Goal: Information Seeking & Learning: Learn about a topic

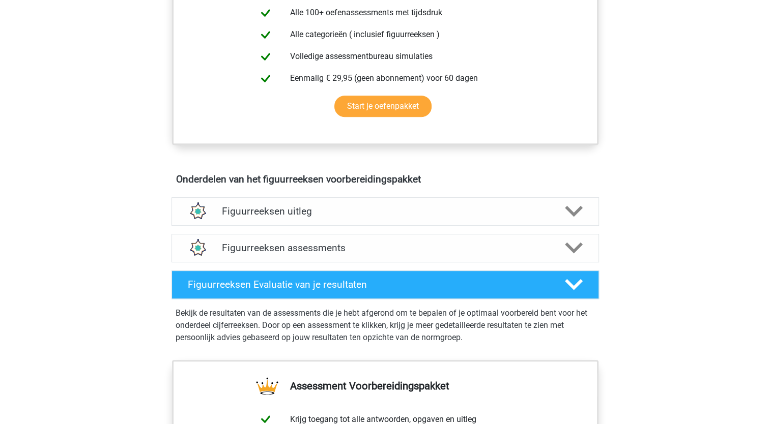
scroll to position [451, 0]
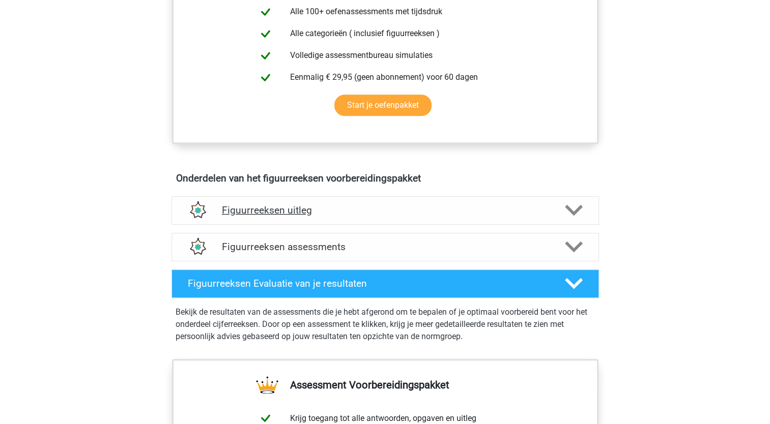
click at [253, 202] on div "Figuurreeksen uitleg" at bounding box center [384, 210] width 427 height 28
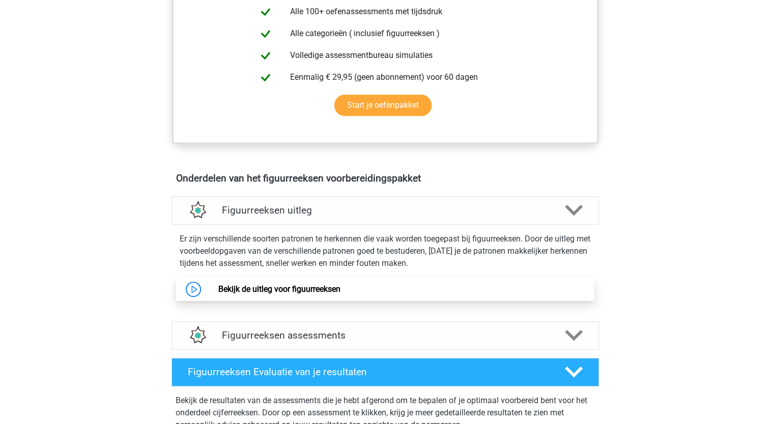
click at [233, 290] on link "Bekijk de uitleg voor figuurreeksen" at bounding box center [279, 289] width 122 height 10
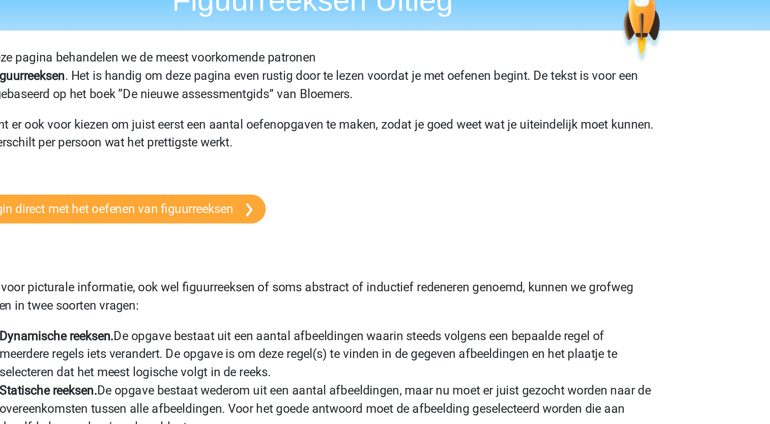
scroll to position [51, 0]
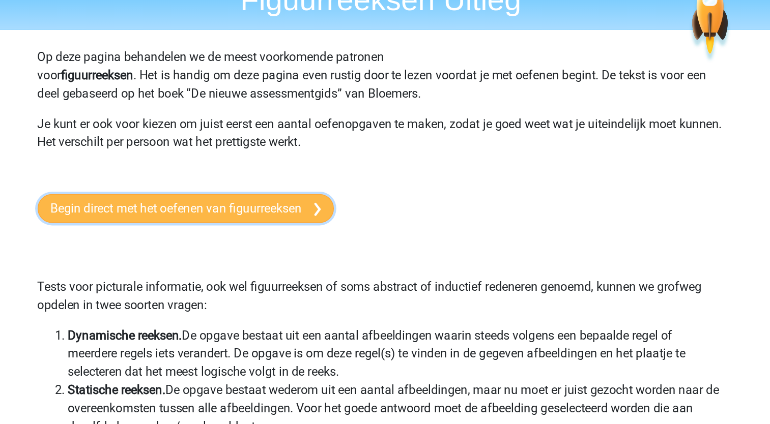
click at [205, 138] on link "Begin direct met het oefenen van figuurreeksen" at bounding box center [255, 139] width 198 height 19
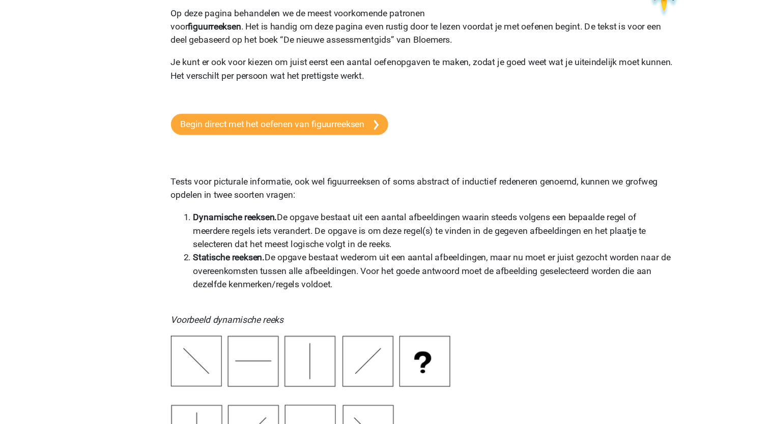
scroll to position [0, 0]
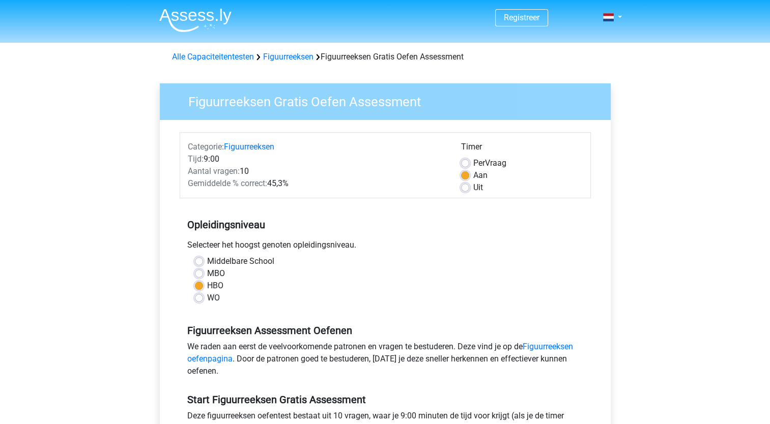
click at [207, 296] on label "WO" at bounding box center [213, 298] width 13 height 12
click at [197, 296] on input "WO" at bounding box center [199, 297] width 8 height 10
radio input "true"
click at [207, 285] on label "HBO" at bounding box center [215, 286] width 16 height 12
click at [201, 285] on input "HBO" at bounding box center [199, 285] width 8 height 10
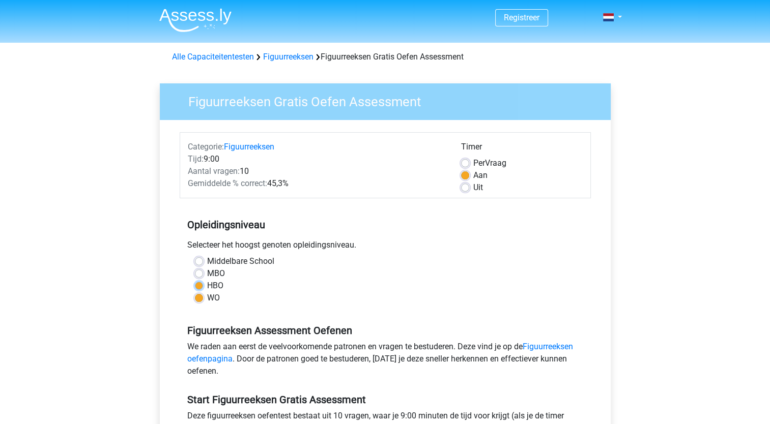
radio input "true"
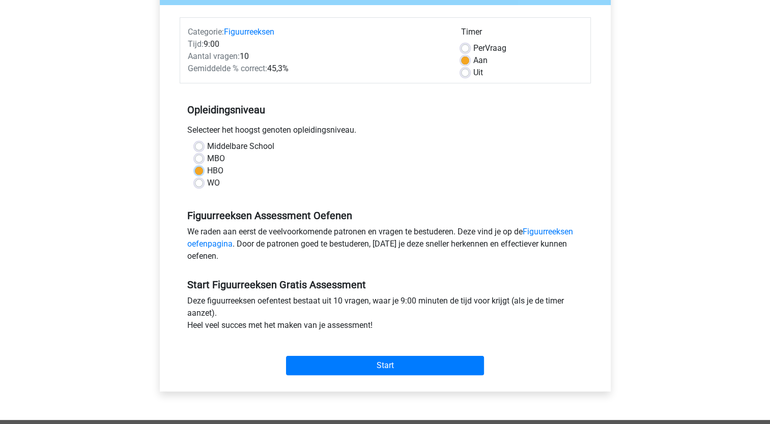
scroll to position [115, 0]
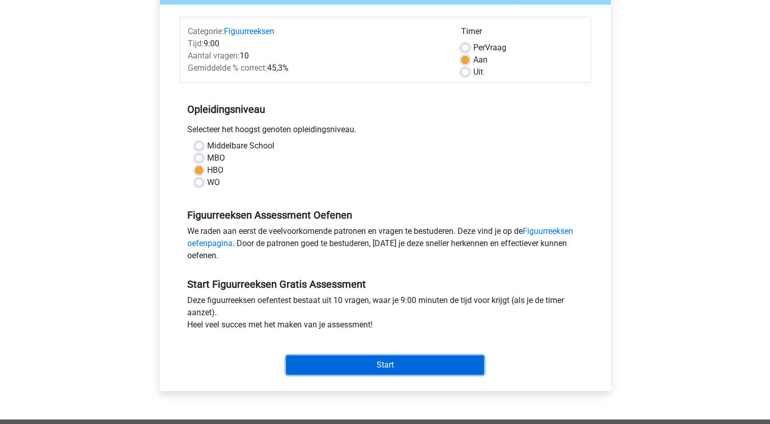
click at [387, 369] on input "Start" at bounding box center [385, 365] width 198 height 19
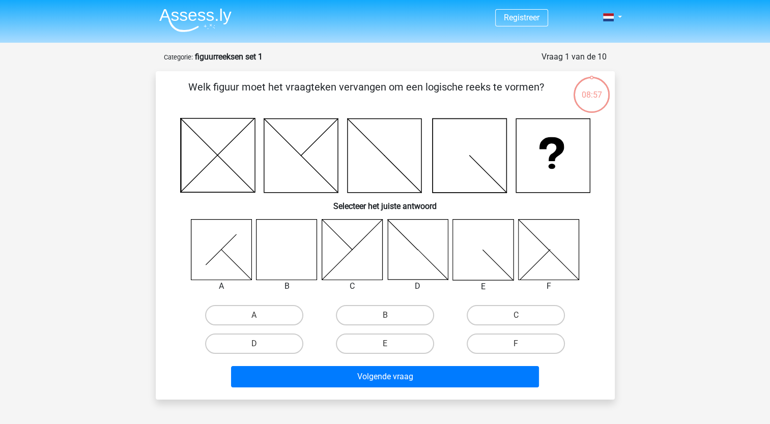
click at [297, 239] on icon at bounding box center [286, 249] width 61 height 61
click at [378, 314] on label "B" at bounding box center [385, 315] width 98 height 20
click at [385, 315] on input "B" at bounding box center [388, 318] width 7 height 7
radio input "true"
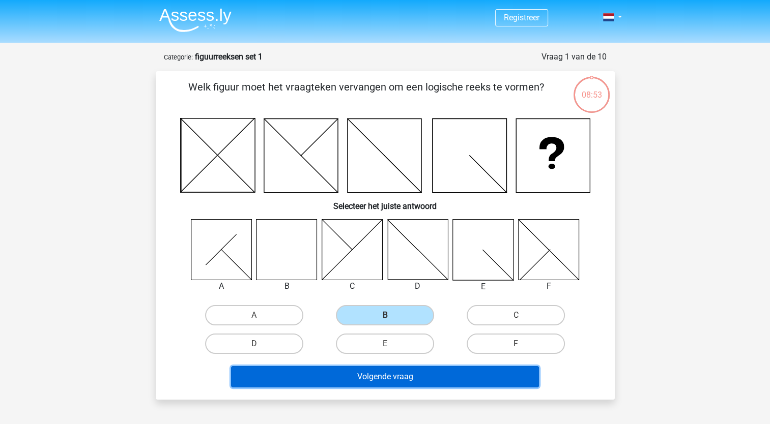
click at [415, 379] on button "Volgende vraag" at bounding box center [385, 376] width 308 height 21
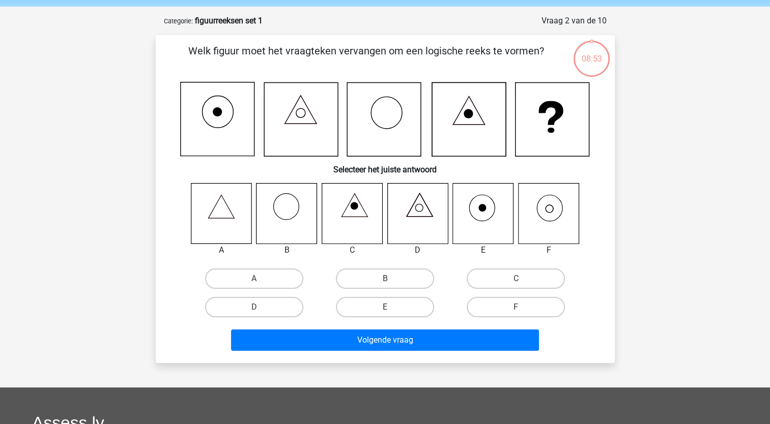
scroll to position [51, 0]
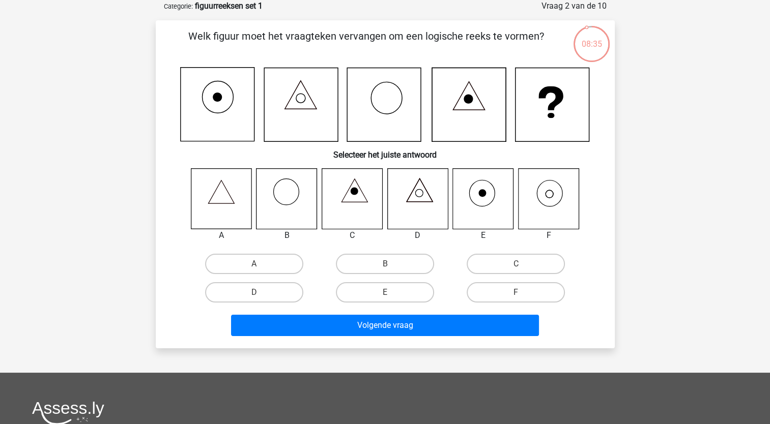
click at [516, 294] on input "F" at bounding box center [519, 295] width 7 height 7
radio input "true"
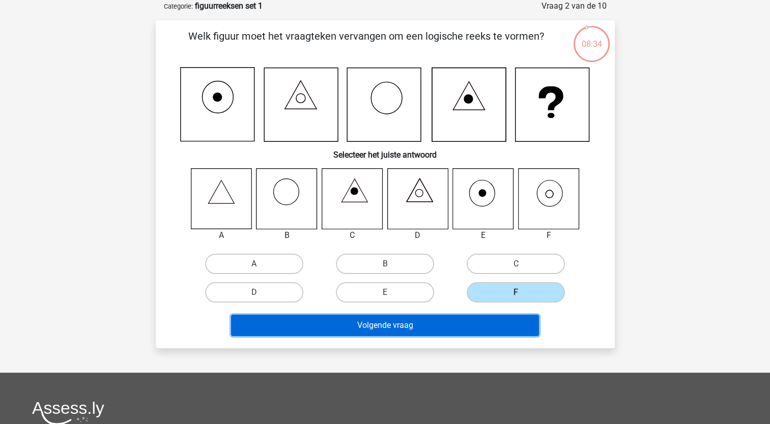
click at [415, 326] on button "Volgende vraag" at bounding box center [385, 325] width 308 height 21
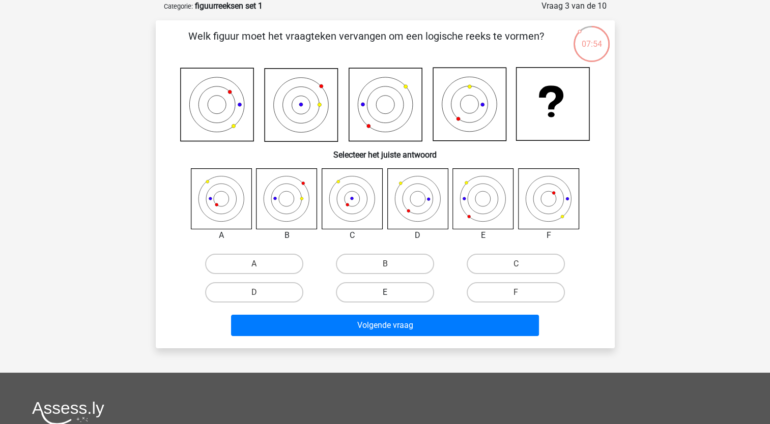
click at [403, 292] on label "E" at bounding box center [385, 292] width 98 height 20
click at [391, 292] on input "E" at bounding box center [388, 295] width 7 height 7
radio input "true"
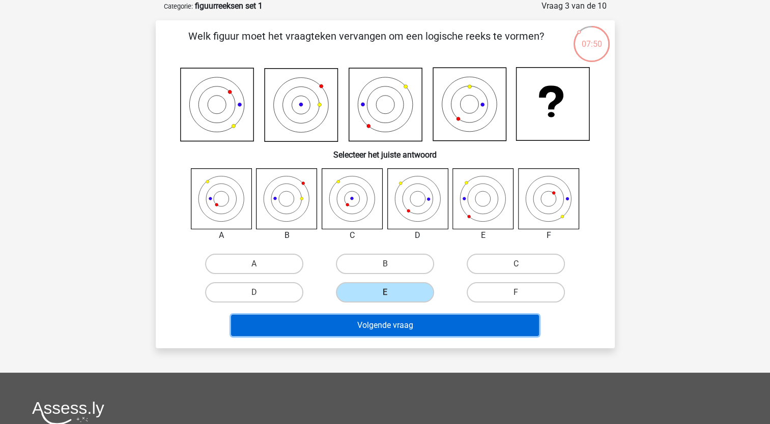
click at [406, 328] on button "Volgende vraag" at bounding box center [385, 325] width 308 height 21
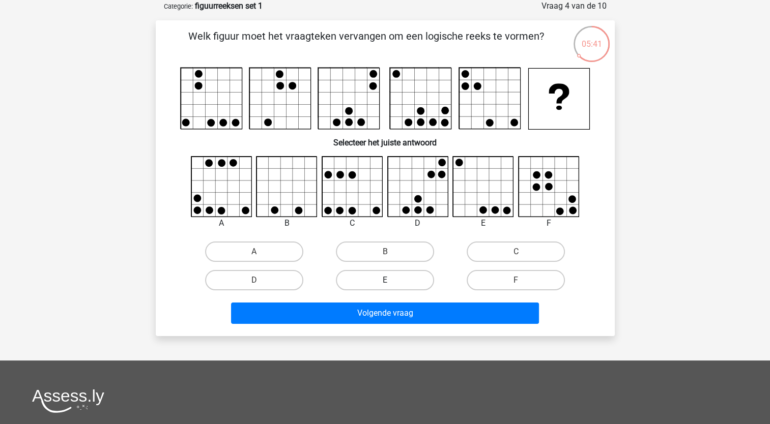
click at [397, 282] on label "E" at bounding box center [385, 280] width 98 height 20
click at [391, 282] on input "E" at bounding box center [388, 283] width 7 height 7
radio input "true"
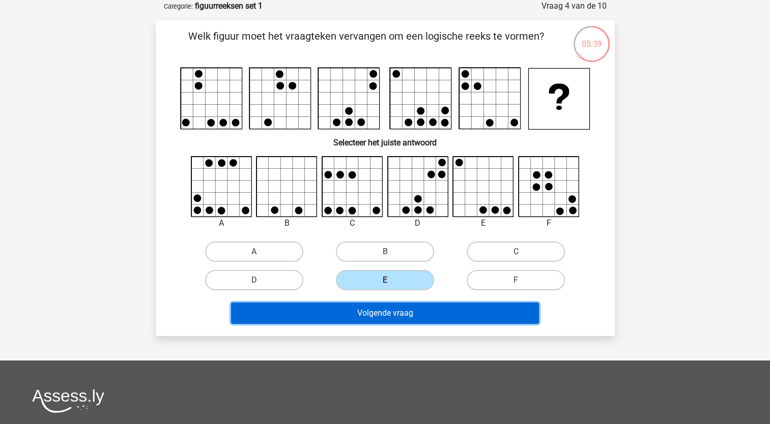
click at [415, 310] on button "Volgende vraag" at bounding box center [385, 313] width 308 height 21
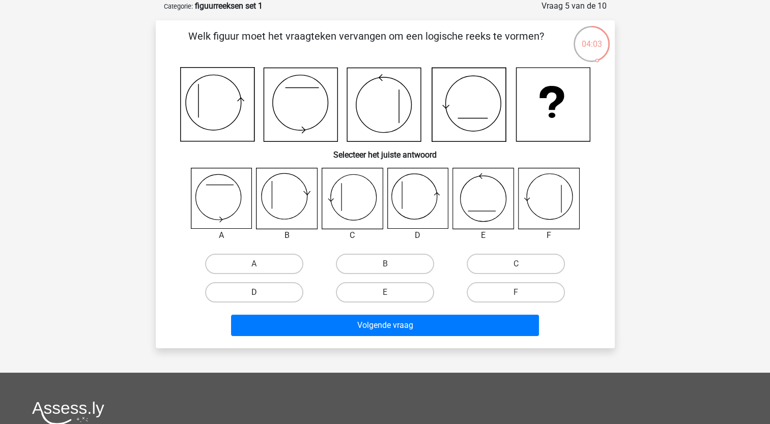
click at [248, 295] on label "D" at bounding box center [254, 292] width 98 height 20
click at [254, 295] on input "D" at bounding box center [257, 295] width 7 height 7
radio input "true"
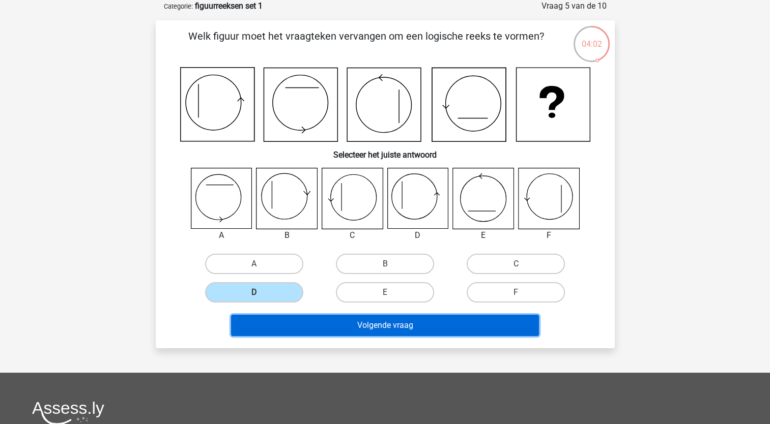
click at [350, 325] on button "Volgende vraag" at bounding box center [385, 325] width 308 height 21
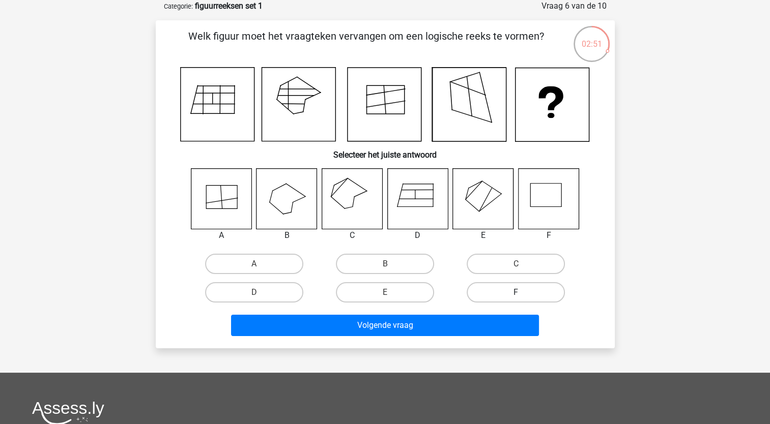
drag, startPoint x: 516, startPoint y: 288, endPoint x: 496, endPoint y: 296, distance: 20.8
click at [496, 296] on label "F" at bounding box center [515, 292] width 98 height 20
click at [516, 296] on input "F" at bounding box center [519, 295] width 7 height 7
radio input "true"
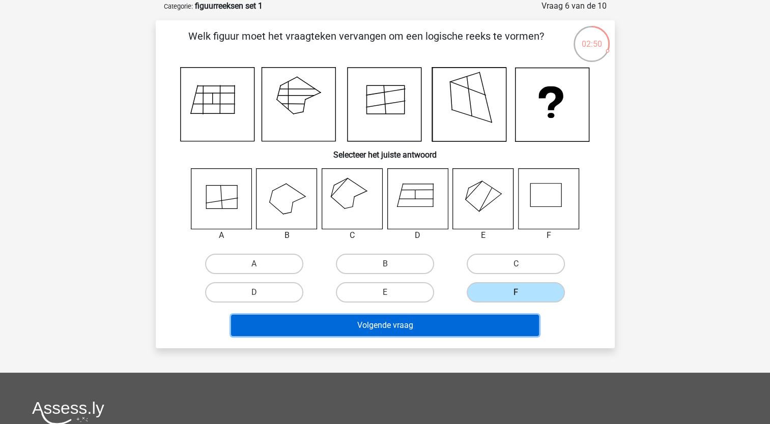
click at [416, 325] on button "Volgende vraag" at bounding box center [385, 325] width 308 height 21
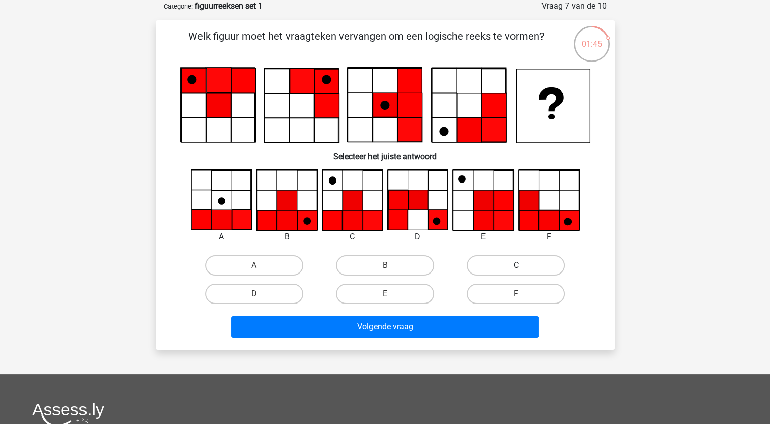
click at [495, 268] on label "C" at bounding box center [515, 265] width 98 height 20
click at [516, 268] on input "C" at bounding box center [519, 269] width 7 height 7
radio input "true"
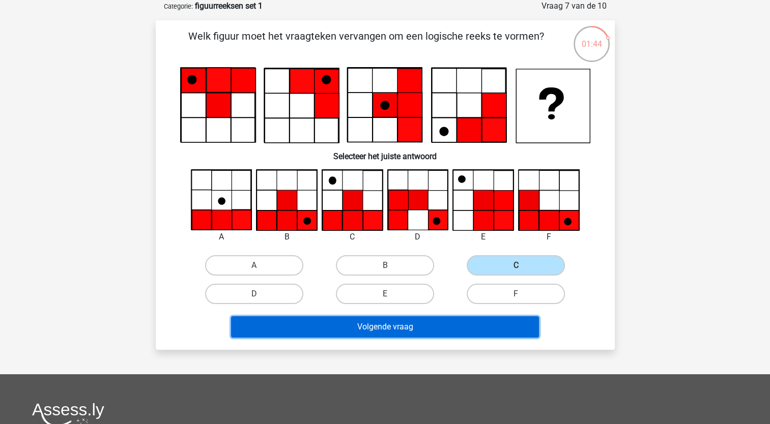
click at [409, 325] on button "Volgende vraag" at bounding box center [385, 326] width 308 height 21
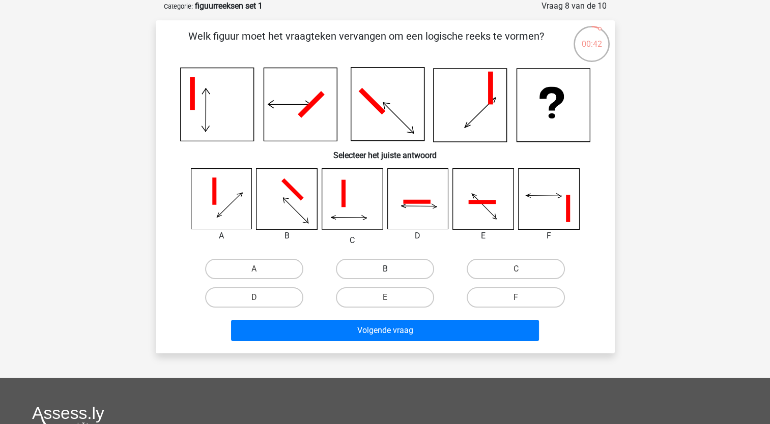
click at [368, 265] on label "B" at bounding box center [385, 269] width 98 height 20
click at [385, 269] on input "B" at bounding box center [388, 272] width 7 height 7
radio input "true"
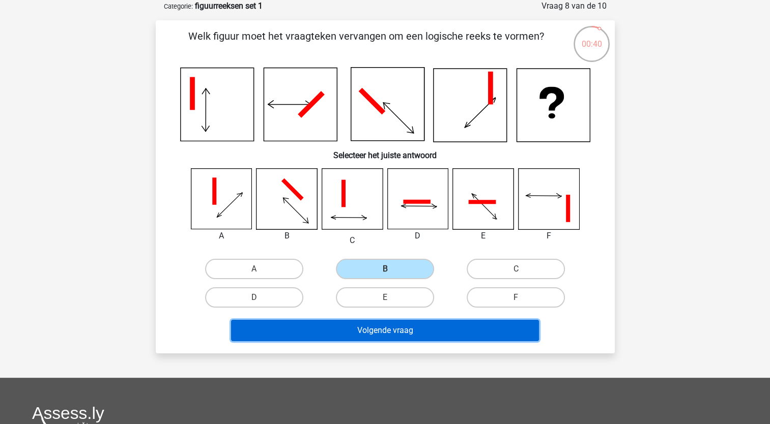
click at [377, 322] on button "Volgende vraag" at bounding box center [385, 330] width 308 height 21
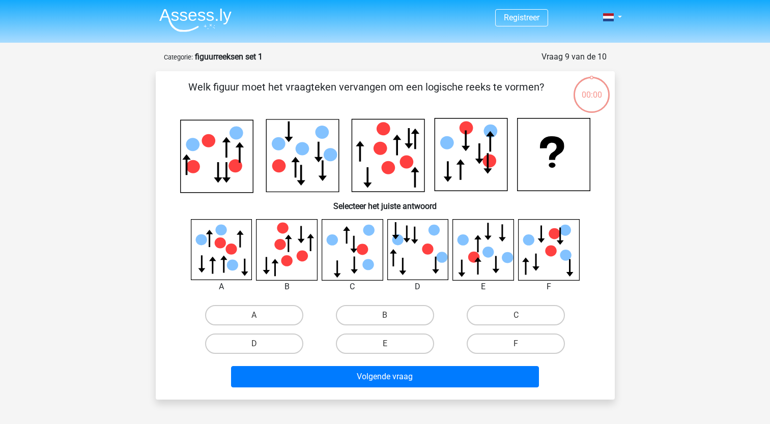
scroll to position [51, 0]
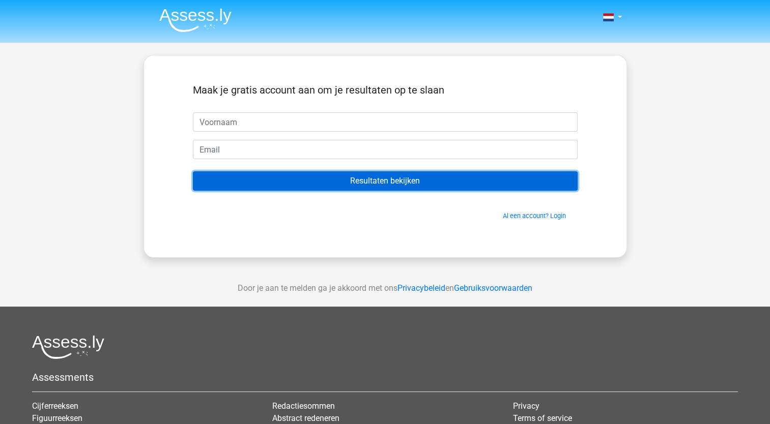
click at [390, 182] on input "Resultaten bekijken" at bounding box center [385, 180] width 385 height 19
